Goal: Information Seeking & Learning: Check status

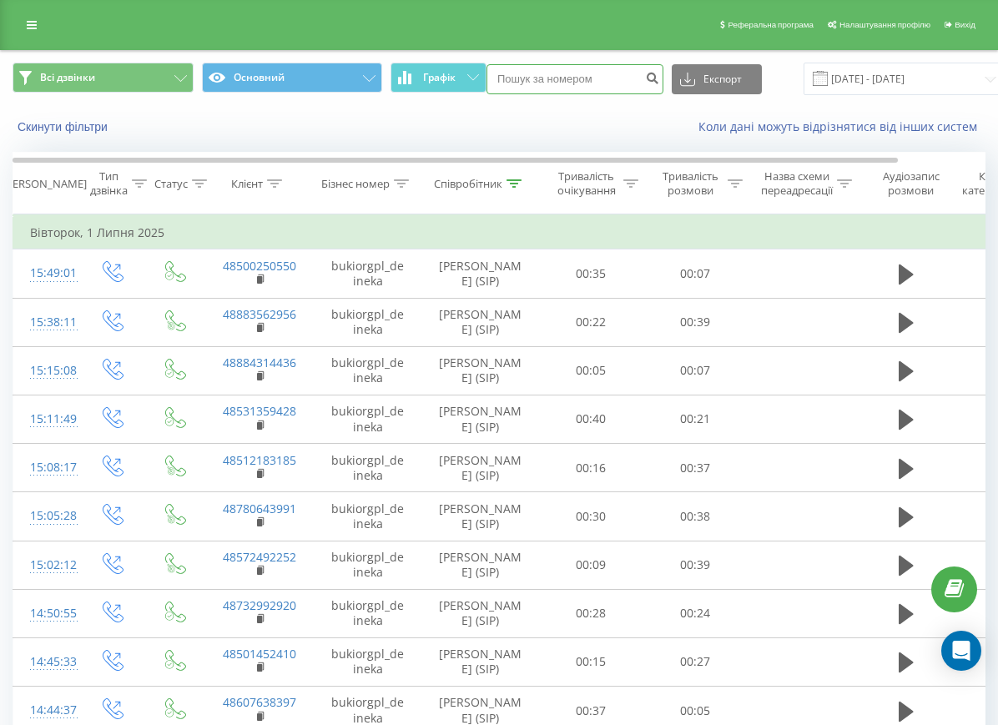
paste input "48 79 346 22 33"
click at [601, 80] on input "48 79 346 22 33" at bounding box center [574, 79] width 177 height 30
type input "48 79 346 22 33"
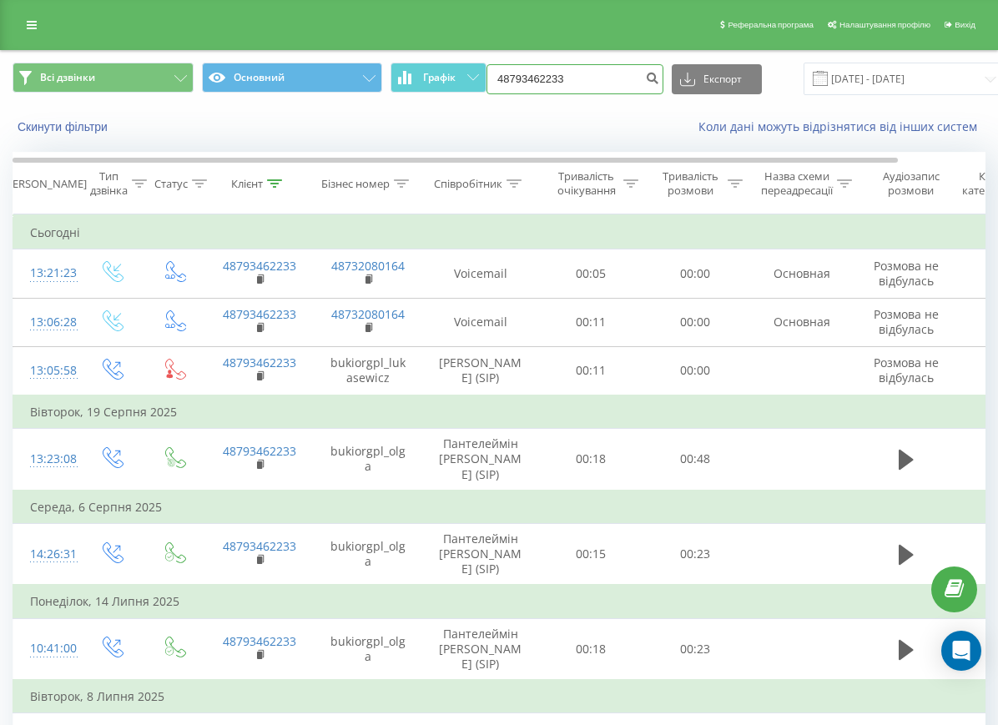
drag, startPoint x: 563, startPoint y: 79, endPoint x: 501, endPoint y: 70, distance: 63.2
click at [482, 72] on div "Всі дзвінки Основний Графік 48793462233 Експорт .csv .xls .xlsx [DATE] - [DATE]" at bounding box center [499, 79] width 973 height 33
paste input "88 179 96 59"
click at [596, 70] on input "48 88 179 96 59" at bounding box center [574, 79] width 177 height 30
type input "48 88 179 96 59"
